Goal: Task Accomplishment & Management: Manage account settings

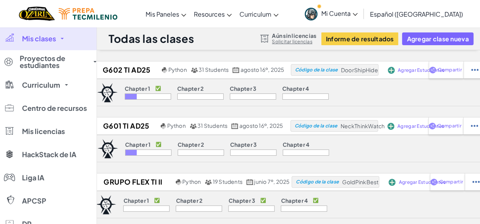
drag, startPoint x: 439, startPoint y: 0, endPoint x: 53, endPoint y: 39, distance: 388.3
click at [53, 39] on span "Mis clases" at bounding box center [39, 38] width 34 height 7
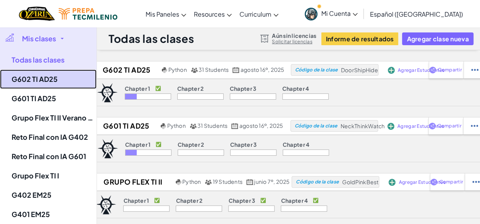
click at [45, 78] on link "G602 TI AD25" at bounding box center [48, 79] width 97 height 19
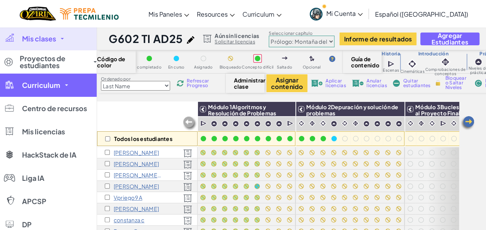
click at [55, 80] on link "Curriculum" at bounding box center [48, 84] width 97 height 23
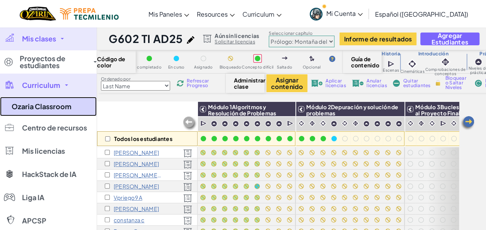
click at [44, 107] on link "Ozaria Classroom" at bounding box center [48, 106] width 97 height 19
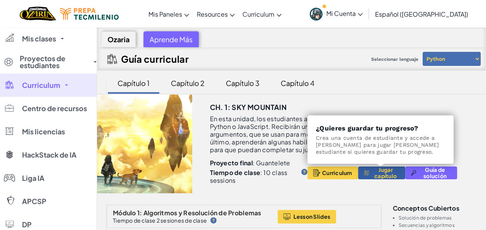
click at [385, 173] on span "Jugar capítulo" at bounding box center [384, 172] width 27 height 12
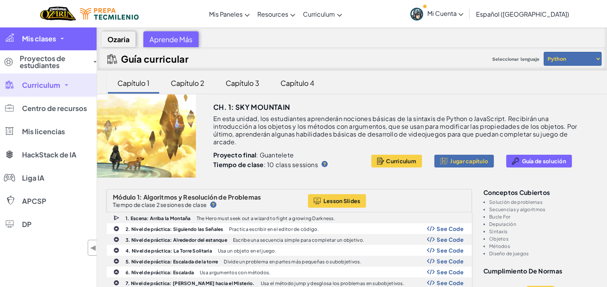
click at [56, 43] on link "Mis clases" at bounding box center [48, 38] width 97 height 23
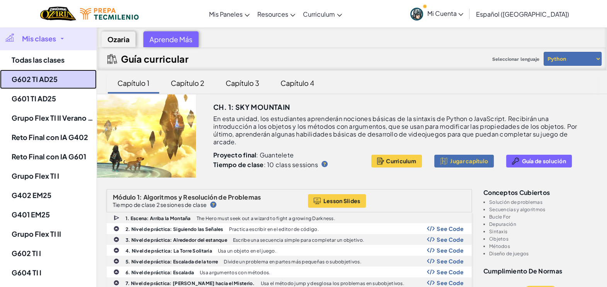
click at [46, 78] on link "G602 TI AD25" at bounding box center [48, 79] width 97 height 19
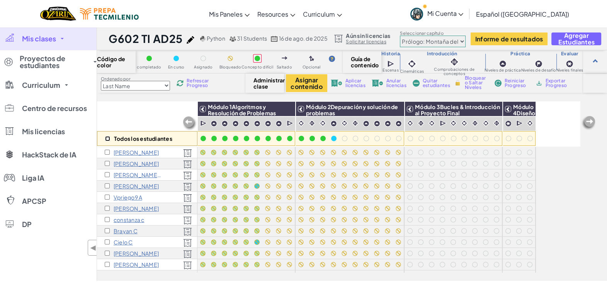
click at [106, 140] on input "checkbox" at bounding box center [107, 138] width 5 height 5
checkbox input "true"
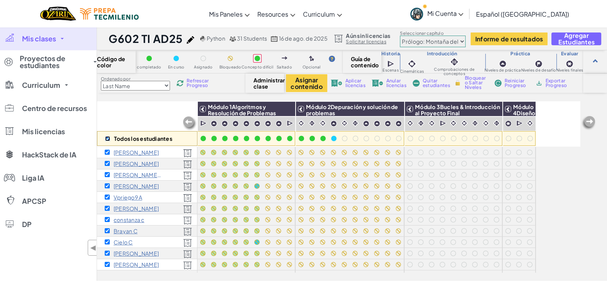
checkbox input "true"
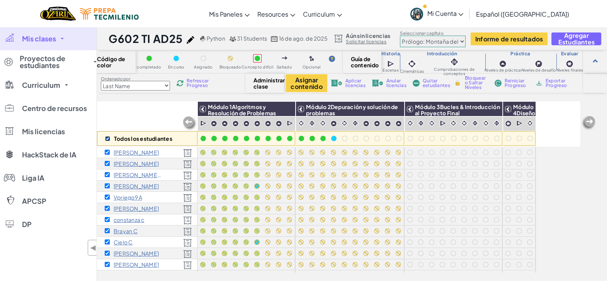
checkbox input "true"
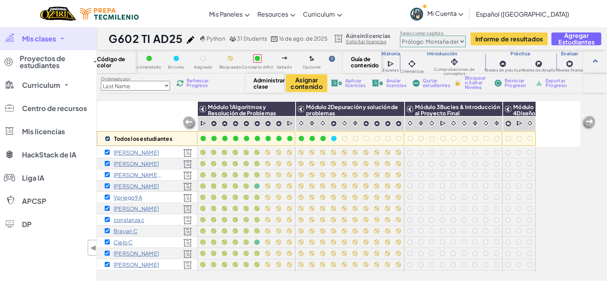
checkbox input "true"
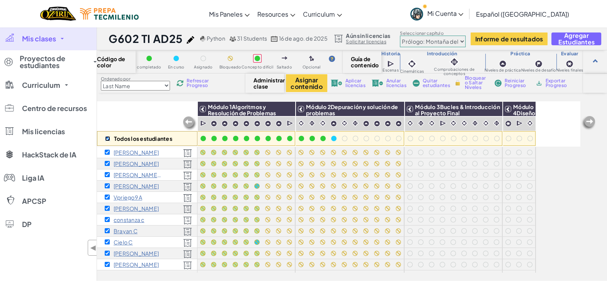
checkbox input "true"
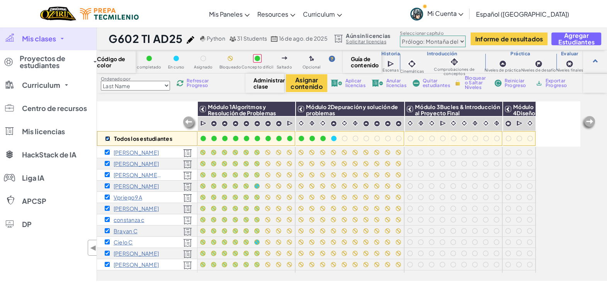
checkbox input "true"
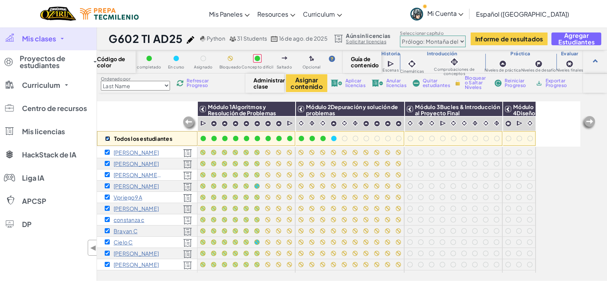
checkbox input "true"
click at [288, 108] on img at bounding box center [287, 109] width 14 height 12
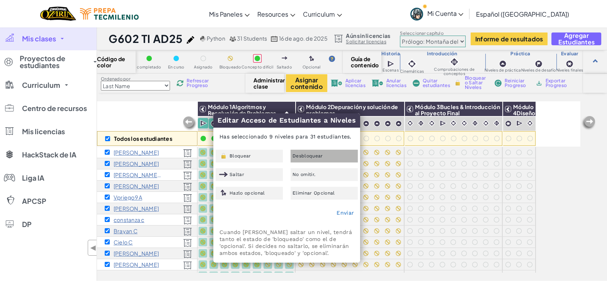
click at [313, 156] on span "Desbloquear" at bounding box center [307, 155] width 31 height 5
click at [343, 211] on link "Enviar" at bounding box center [345, 212] width 17 height 6
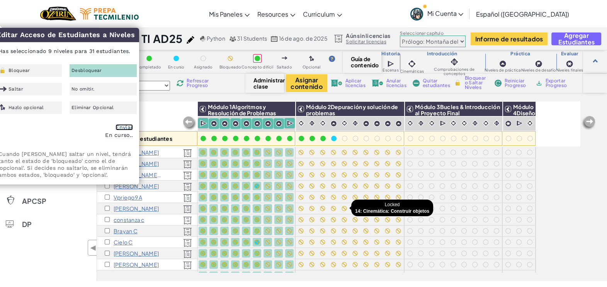
checkbox input "false"
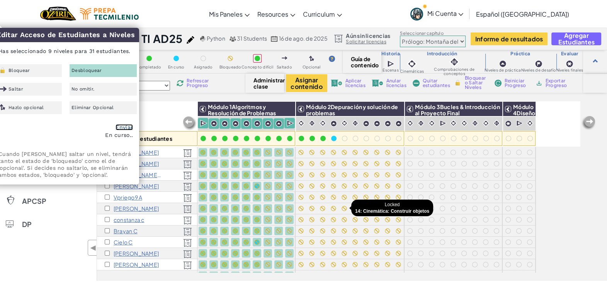
checkbox input "false"
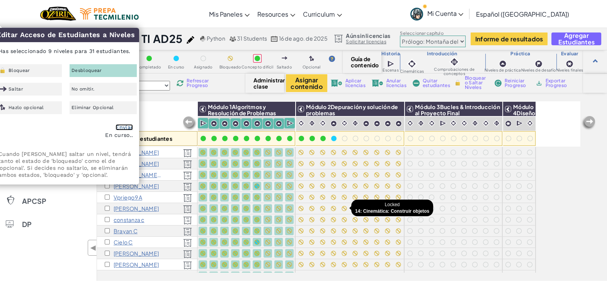
checkbox input "false"
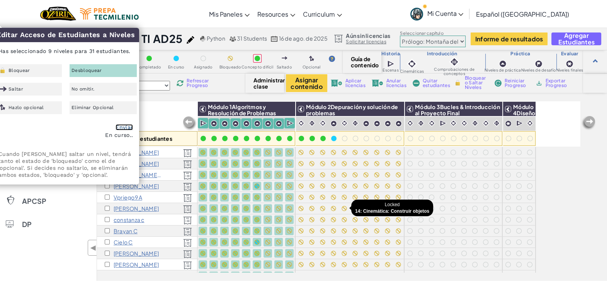
checkbox input "false"
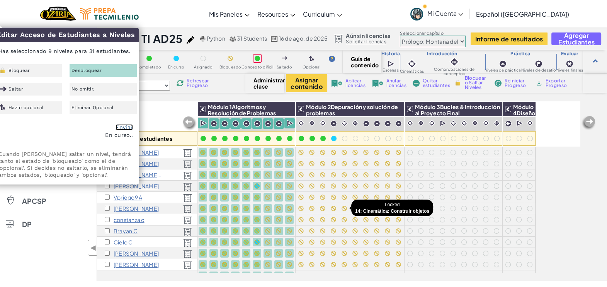
checkbox input "false"
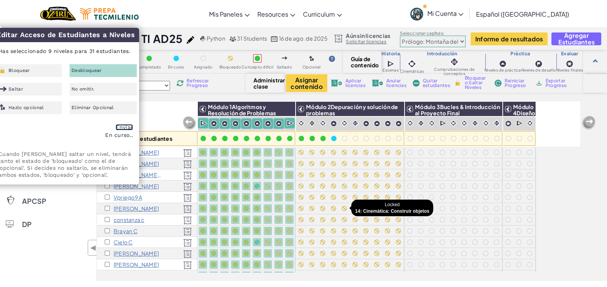
checkbox input "false"
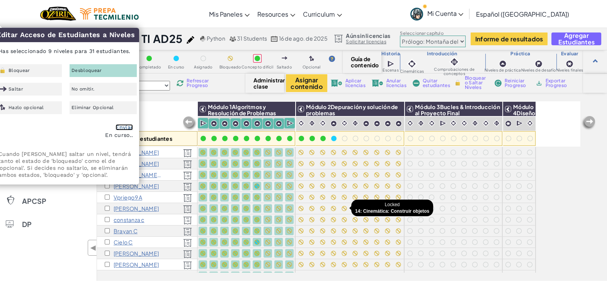
checkbox input "false"
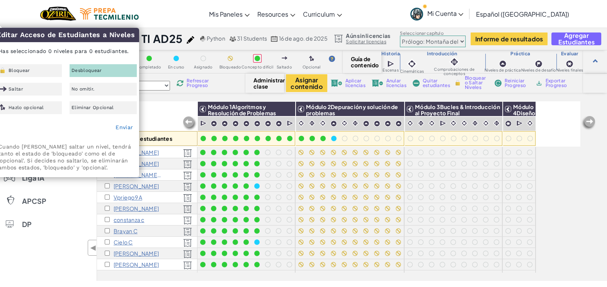
click at [162, 117] on div "Todos los estudiantes" at bounding box center [147, 123] width 100 height 45
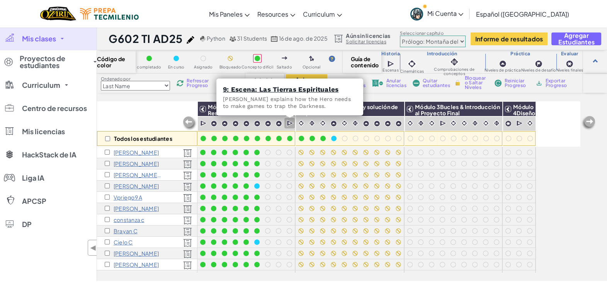
click at [290, 123] on img at bounding box center [290, 123] width 7 height 8
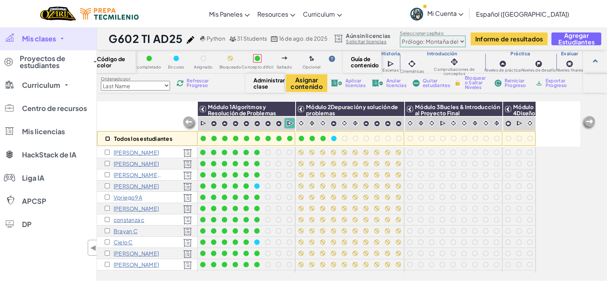
click at [109, 139] on input "checkbox" at bounding box center [107, 138] width 5 height 5
checkbox input "true"
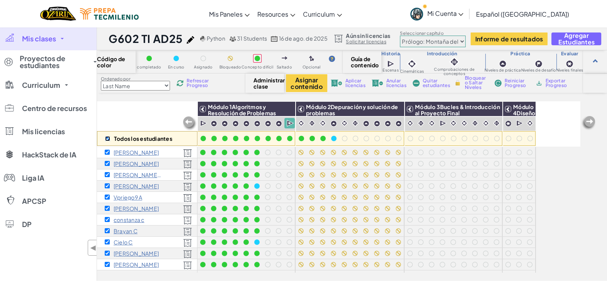
checkbox input "true"
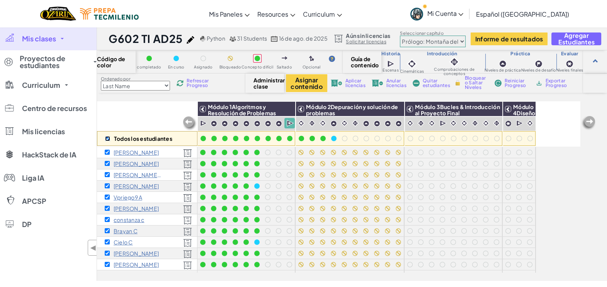
checkbox input "true"
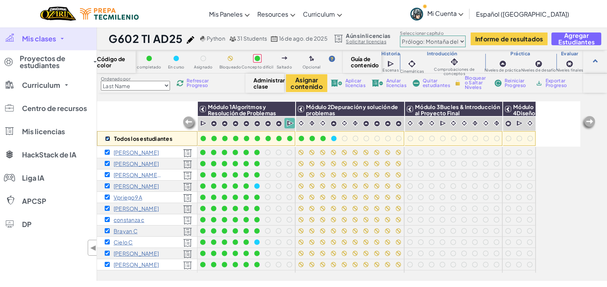
checkbox input "true"
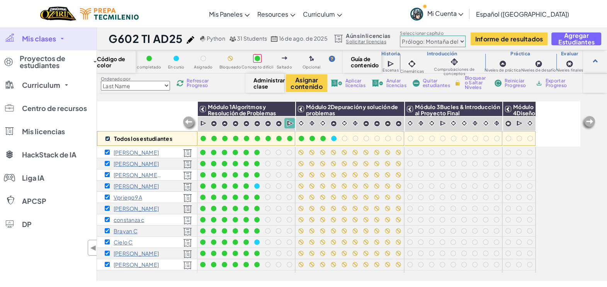
checkbox input "true"
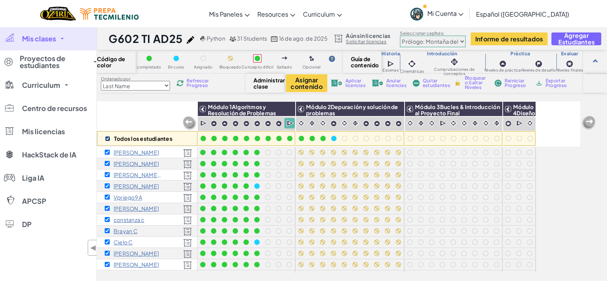
checkbox input "true"
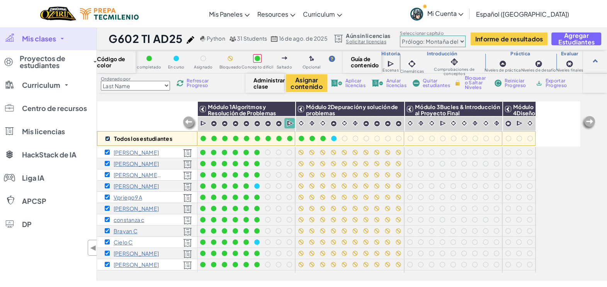
checkbox input "true"
click at [290, 110] on img at bounding box center [287, 109] width 14 height 12
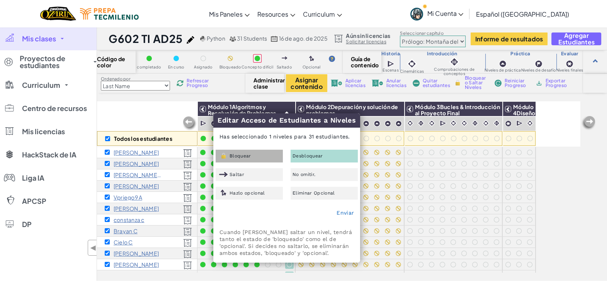
click at [260, 155] on div "Bloquear" at bounding box center [249, 156] width 67 height 13
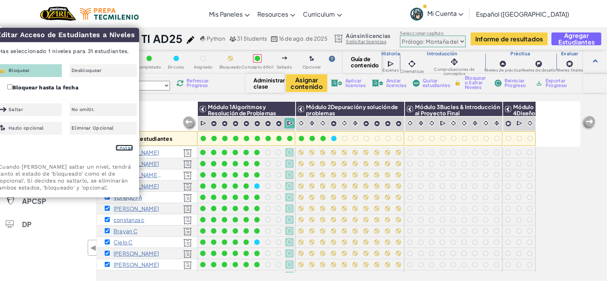
click at [123, 146] on link "Enviar" at bounding box center [124, 148] width 17 height 6
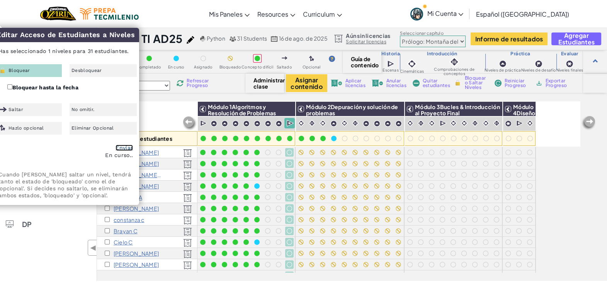
checkbox input "false"
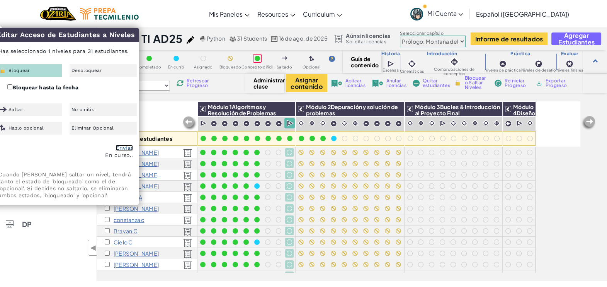
checkbox input "false"
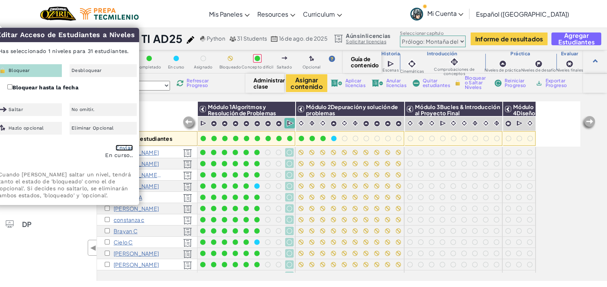
checkbox input "false"
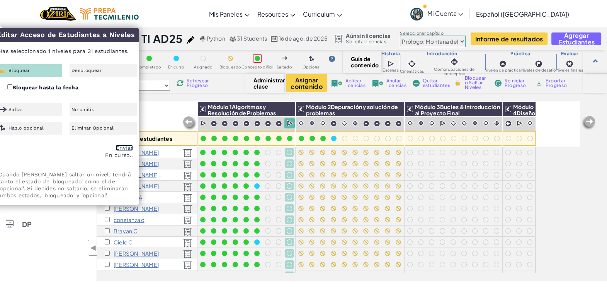
checkbox input "false"
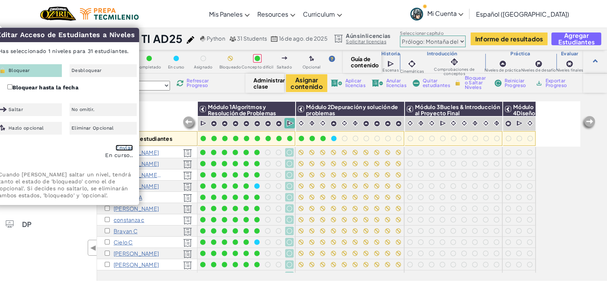
checkbox input "false"
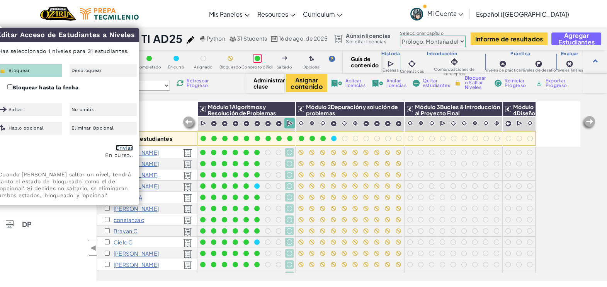
checkbox input "false"
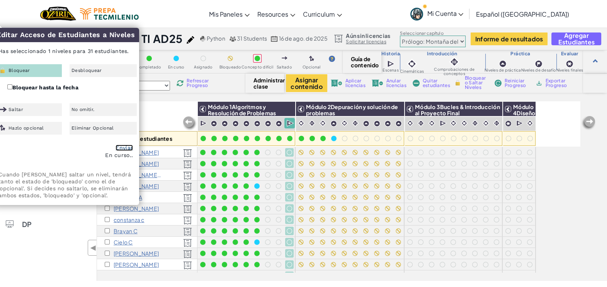
checkbox input "false"
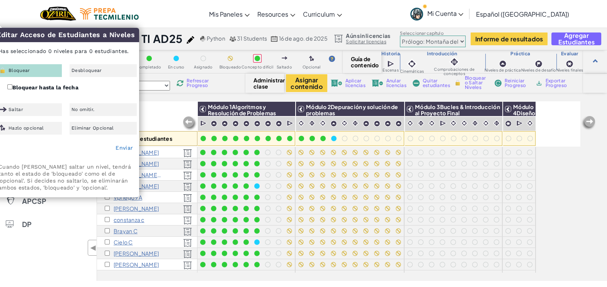
click at [168, 112] on div "Todos los estudiantes" at bounding box center [147, 123] width 100 height 45
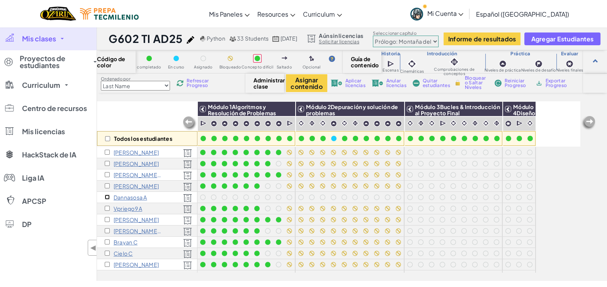
click at [106, 197] on input "checkbox" at bounding box center [107, 196] width 5 height 5
click at [390, 104] on img at bounding box center [396, 109] width 14 height 12
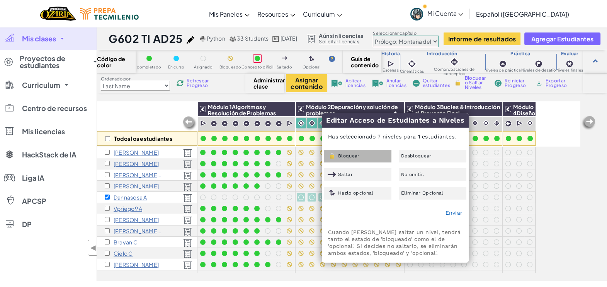
click at [381, 151] on div "Bloquear" at bounding box center [357, 156] width 67 height 13
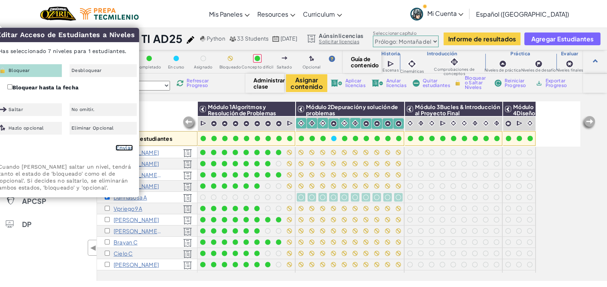
click at [122, 148] on link "Enviar" at bounding box center [124, 148] width 17 height 6
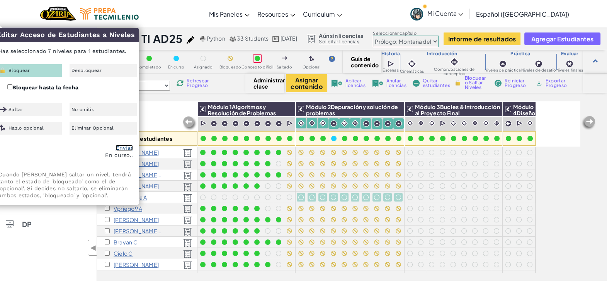
checkbox input "false"
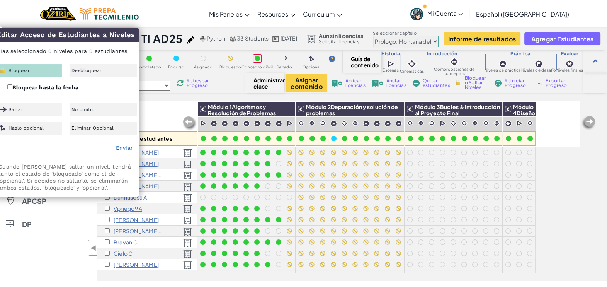
click at [158, 116] on div "Todos los estudiantes" at bounding box center [147, 123] width 100 height 45
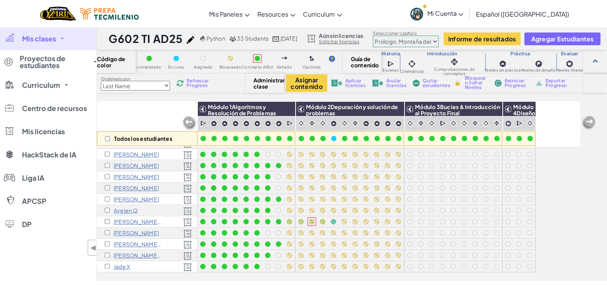
scroll to position [15, 0]
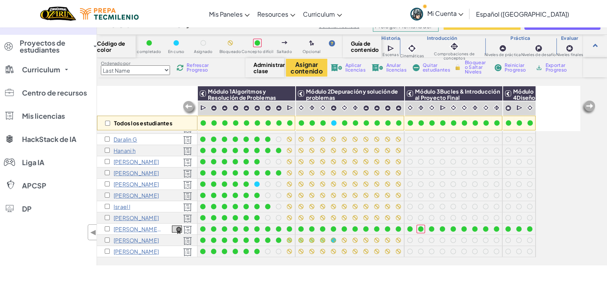
click at [158, 116] on div "Todos los estudiantes" at bounding box center [147, 123] width 100 height 15
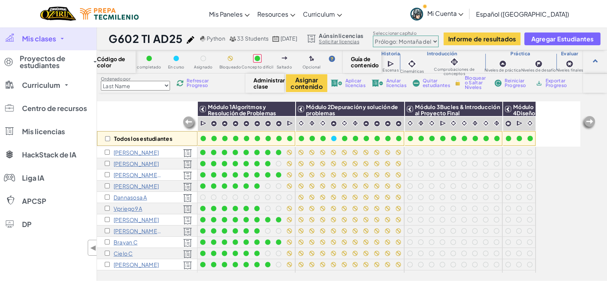
scroll to position [0, 0]
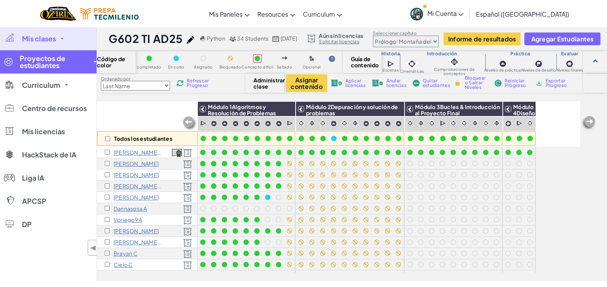
click at [82, 61] on span "Proyectos de estudiantes" at bounding box center [54, 62] width 69 height 14
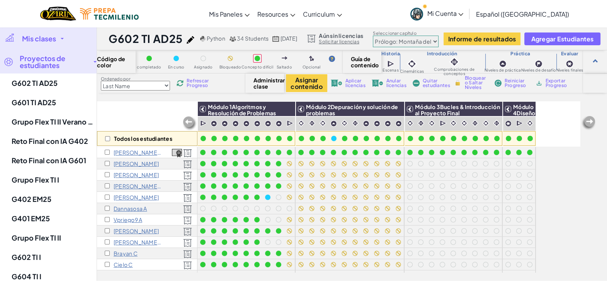
click at [103, 152] on div "Rex 020709 0" at bounding box center [147, 152] width 100 height 11
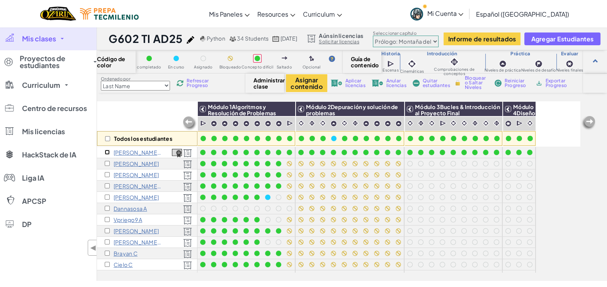
click at [109, 151] on input "checkbox" at bounding box center [107, 152] width 5 height 5
click at [398, 113] on img at bounding box center [396, 109] width 14 height 12
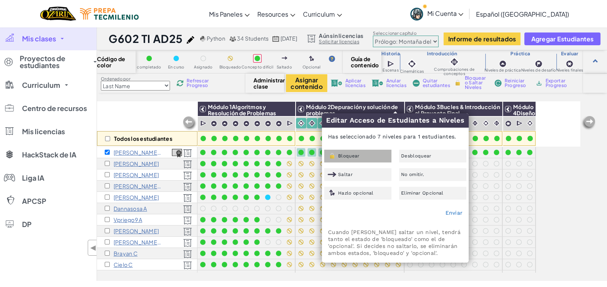
click at [369, 150] on div "Bloquear" at bounding box center [357, 156] width 67 height 13
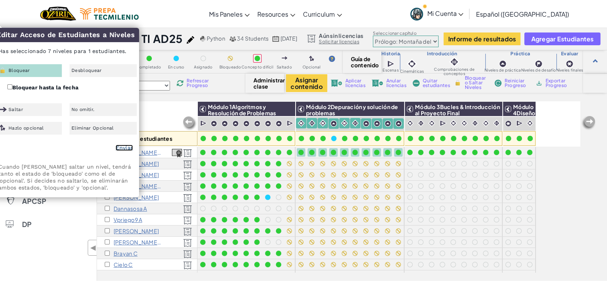
click at [124, 146] on link "Enviar" at bounding box center [124, 148] width 17 height 6
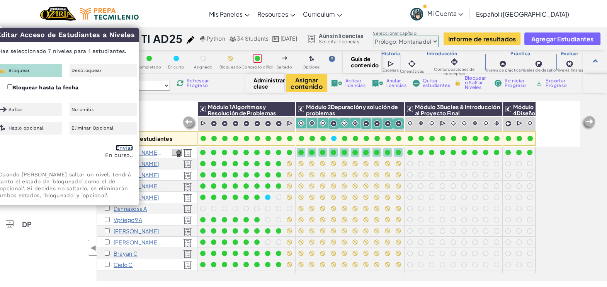
checkbox input "false"
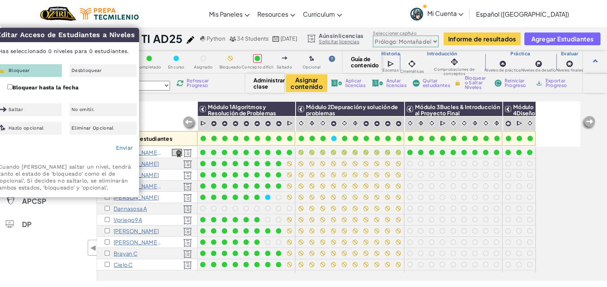
click at [175, 120] on div "Todos los estudiantes" at bounding box center [147, 123] width 100 height 45
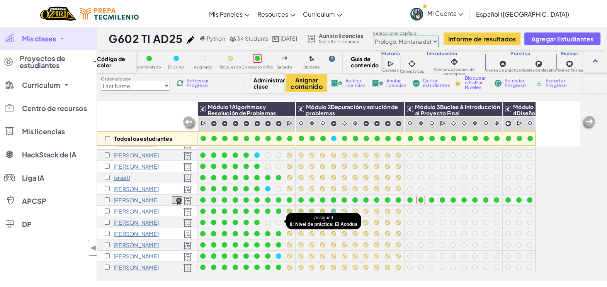
scroll to position [188, 0]
click at [107, 197] on input "checkbox" at bounding box center [107, 199] width 5 height 5
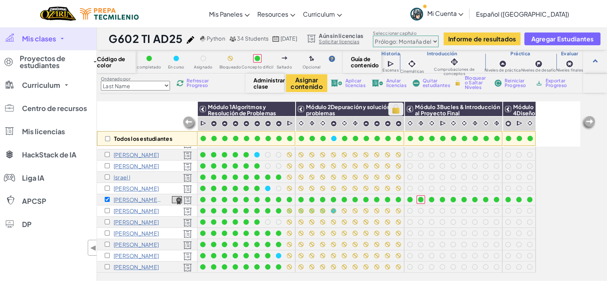
click at [395, 106] on img at bounding box center [396, 109] width 14 height 12
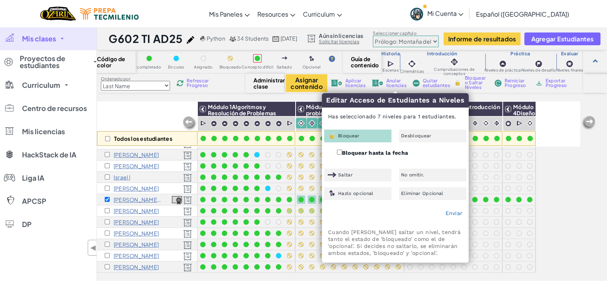
click at [374, 139] on div "Bloquear" at bounding box center [357, 135] width 67 height 13
click at [452, 214] on link "Enviar" at bounding box center [453, 213] width 17 height 6
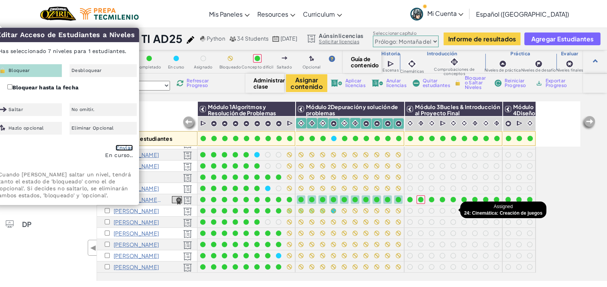
checkbox input "false"
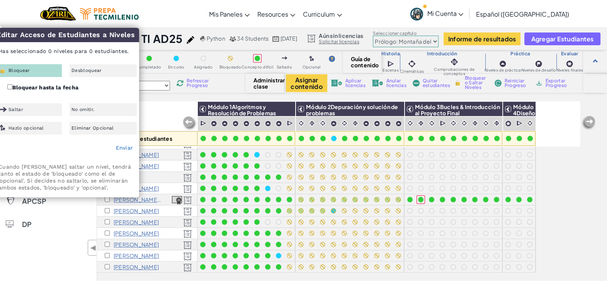
click at [167, 106] on div "Todos los estudiantes" at bounding box center [147, 123] width 100 height 45
